Goal: Find specific page/section: Find specific page/section

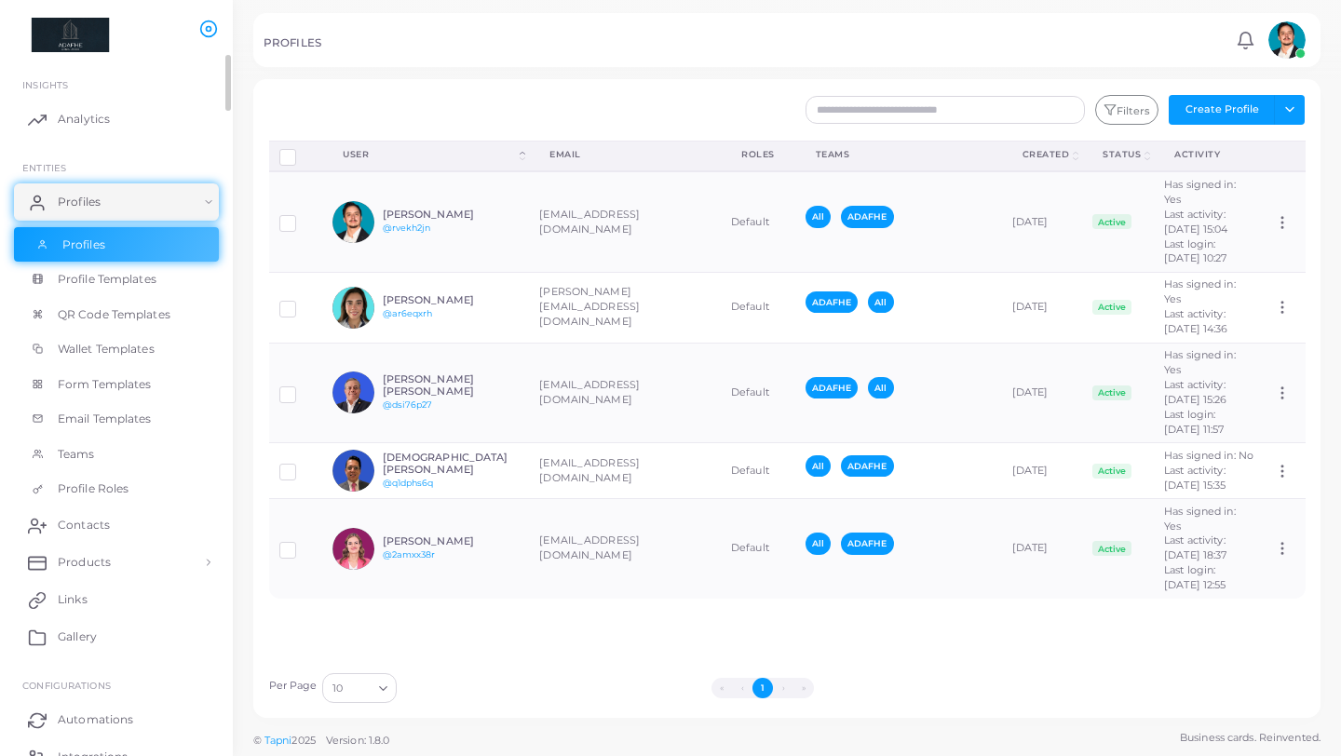
click at [113, 240] on link "Profiles" at bounding box center [116, 244] width 205 height 35
click at [204, 195] on link "Profiles" at bounding box center [116, 201] width 205 height 37
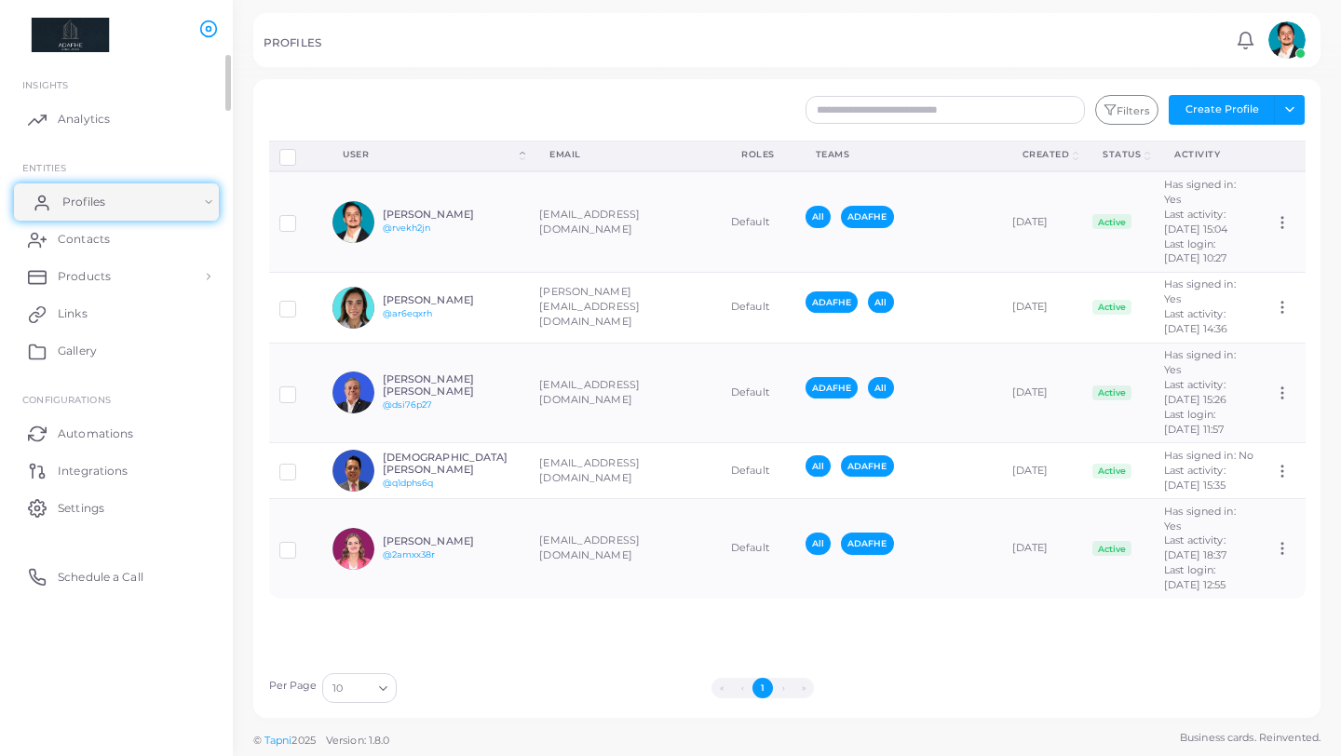
click at [204, 195] on link "Profiles" at bounding box center [116, 201] width 205 height 37
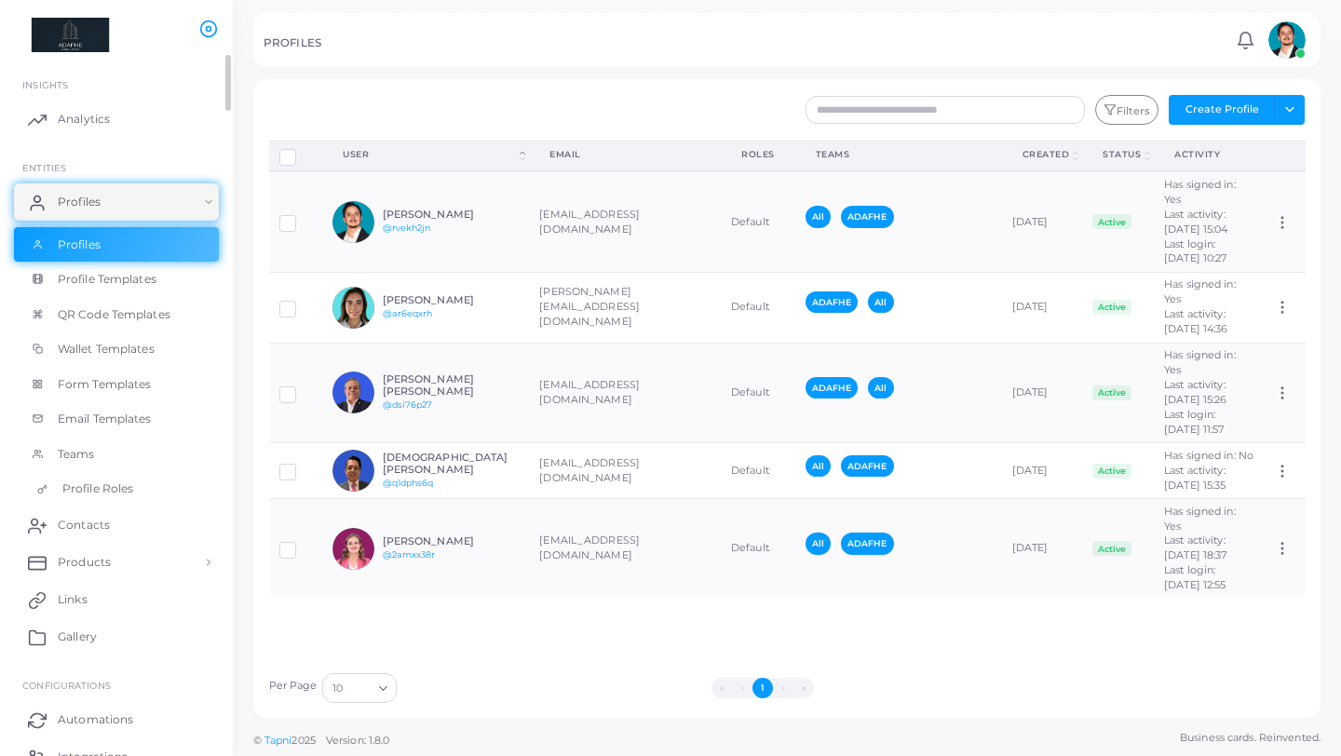
click at [92, 493] on span "Profile Roles" at bounding box center [97, 489] width 71 height 17
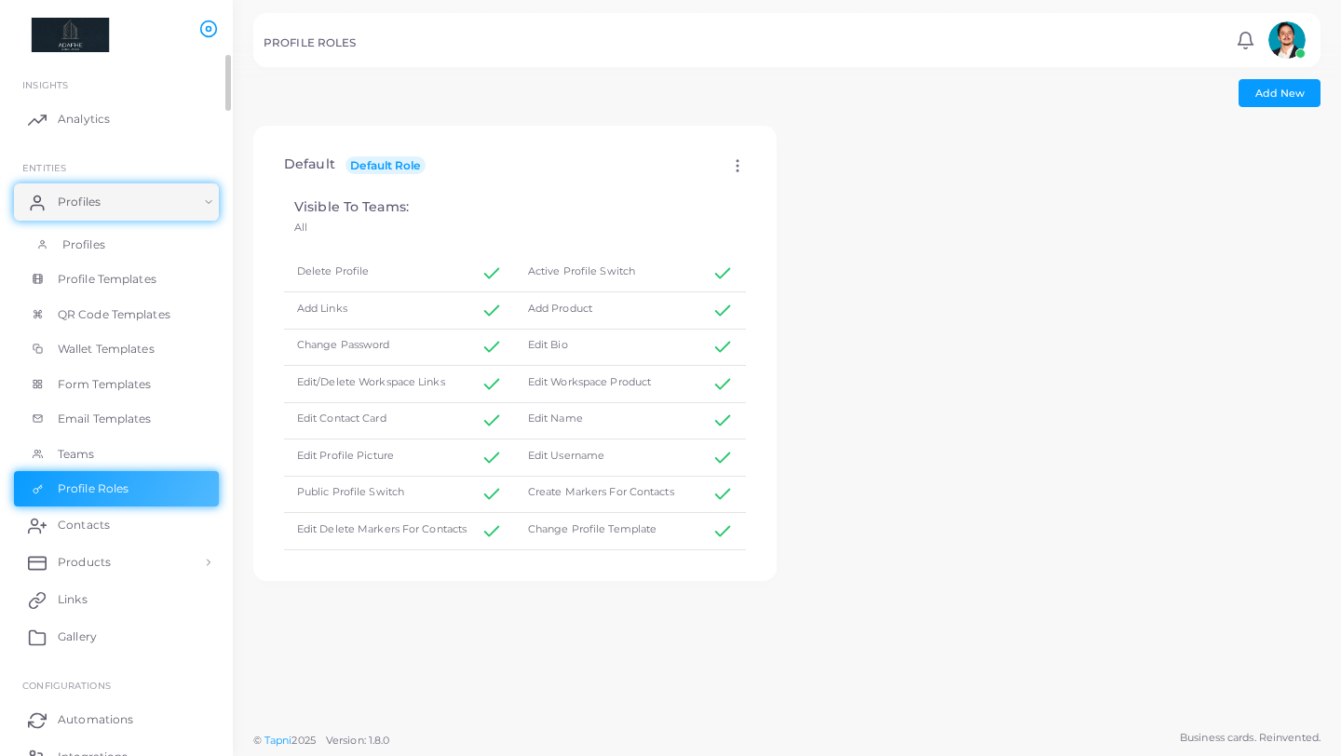
click at [84, 242] on span "Profiles" at bounding box center [83, 245] width 43 height 17
